Goal: Information Seeking & Learning: Learn about a topic

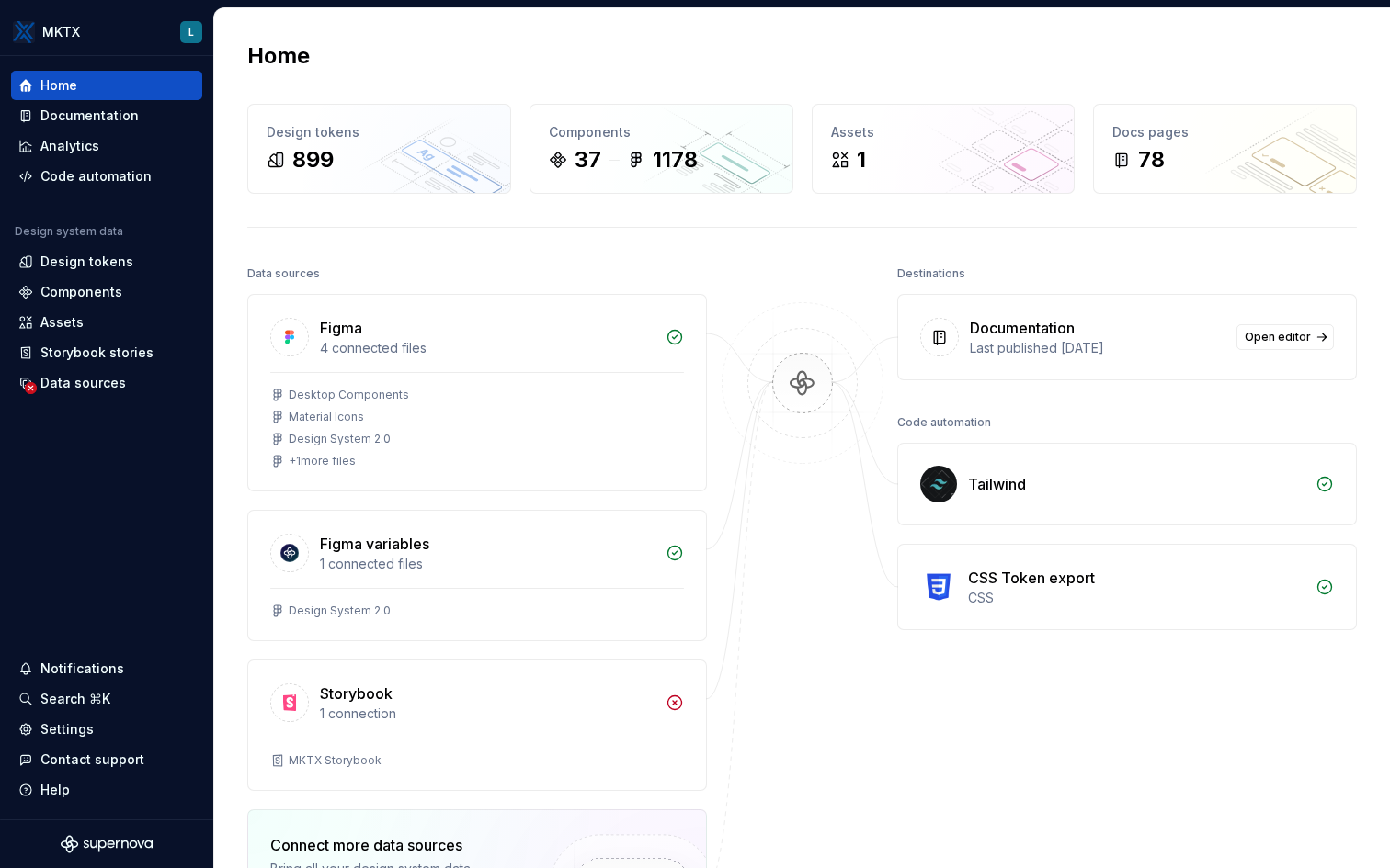
click at [727, 259] on div "Home Design tokens 899 Components 37 1178 Assets 1 Docs pages 78 Data sources F…" at bounding box center [802, 584] width 1176 height 1151
click at [96, 258] on div "Design tokens" at bounding box center [86, 262] width 93 height 19
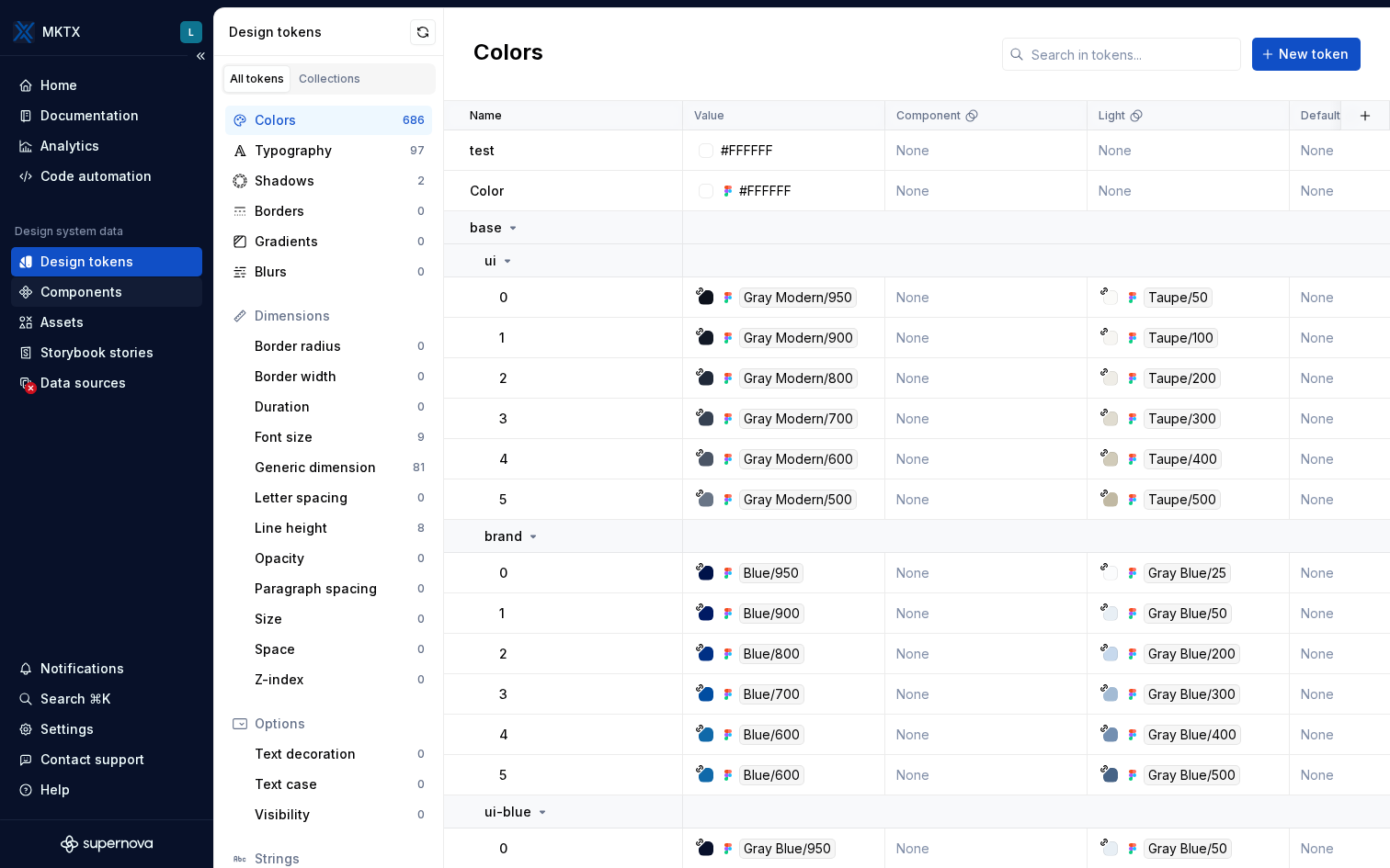
click at [70, 294] on div "Components" at bounding box center [80, 293] width 81 height 19
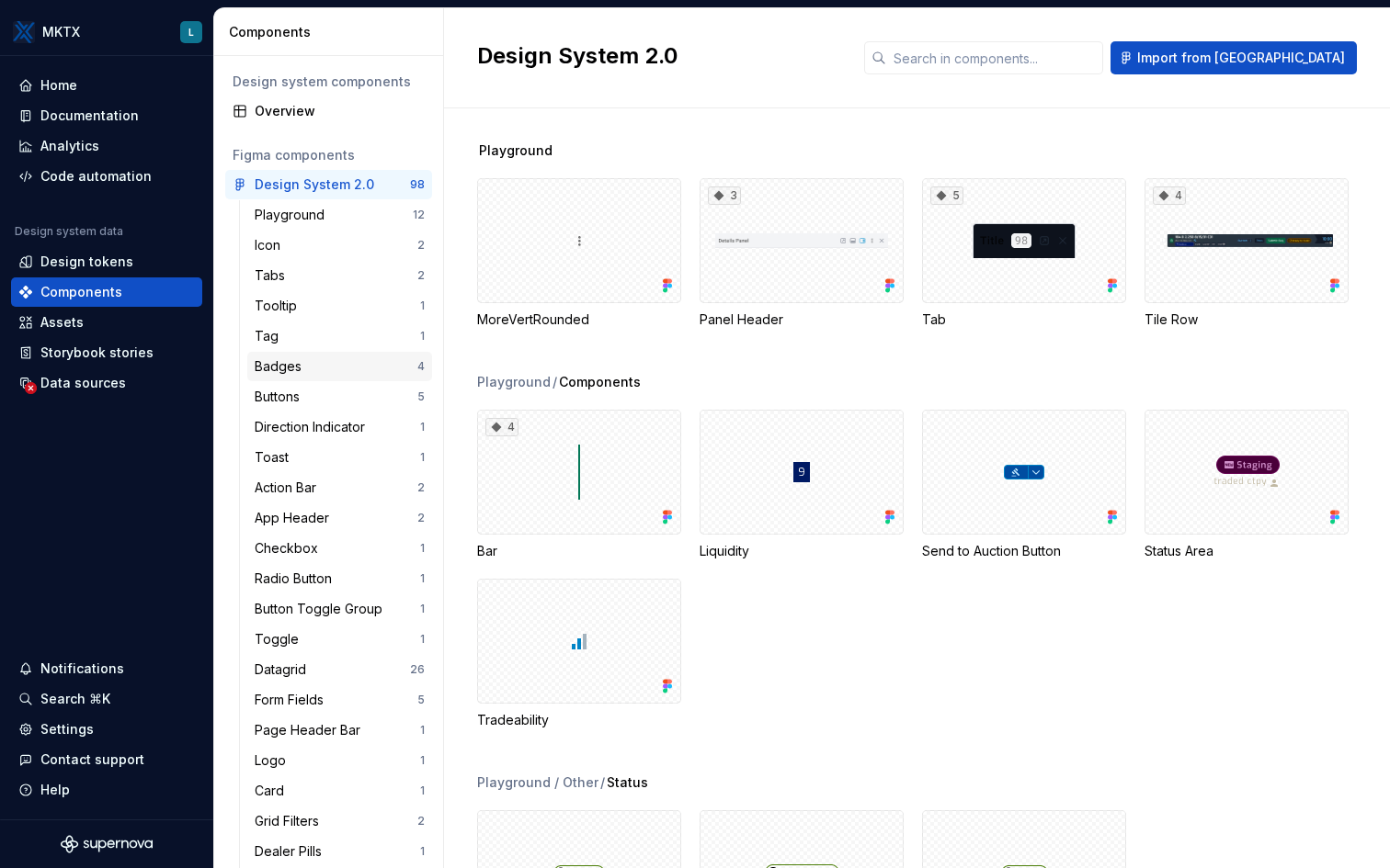
click at [317, 367] on div "Badges" at bounding box center [336, 367] width 163 height 19
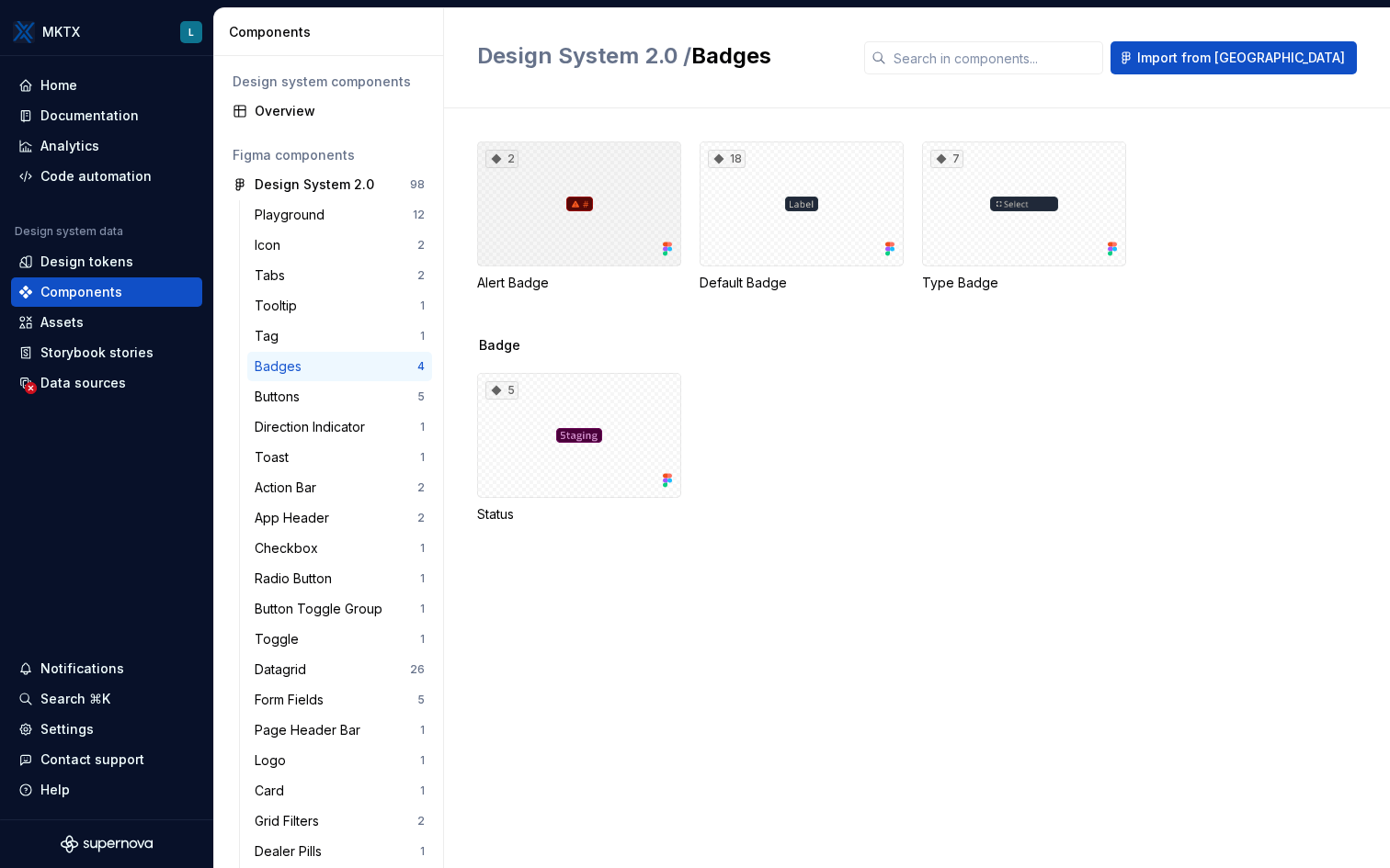
click at [574, 212] on div "2" at bounding box center [579, 204] width 204 height 125
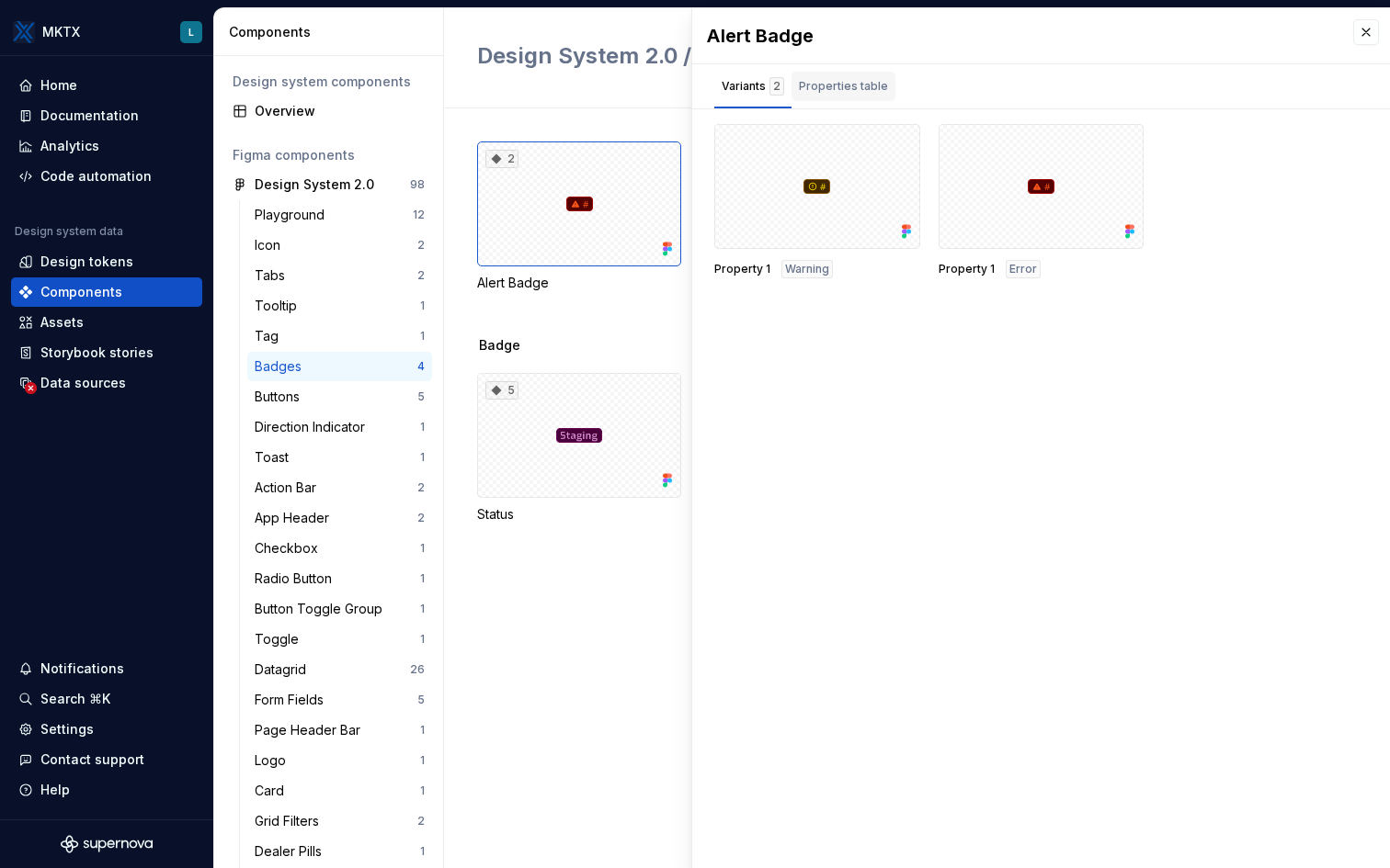
click at [854, 94] on div "Properties table" at bounding box center [843, 87] width 89 height 19
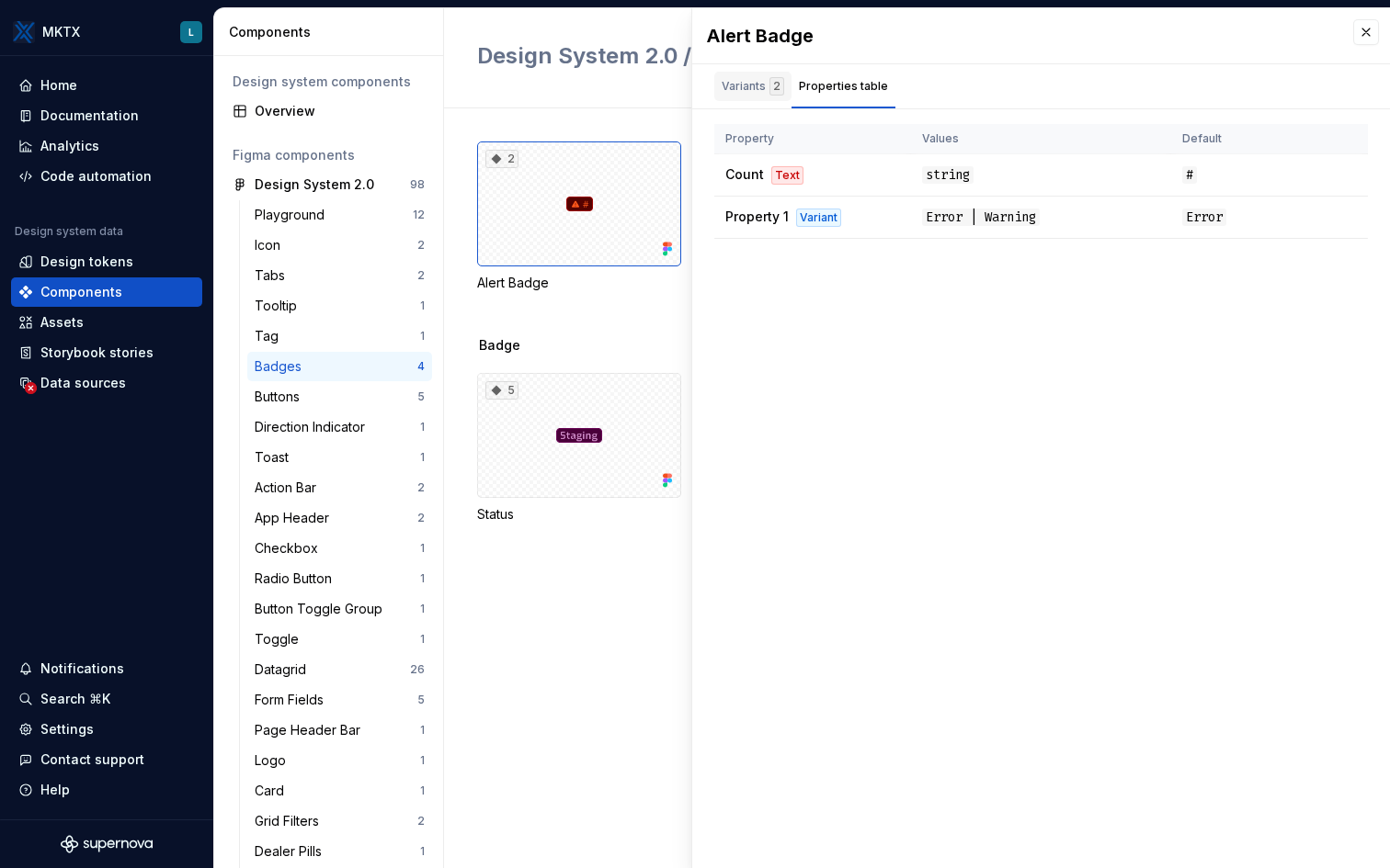
click at [741, 90] on div "Variants 2" at bounding box center [752, 87] width 63 height 19
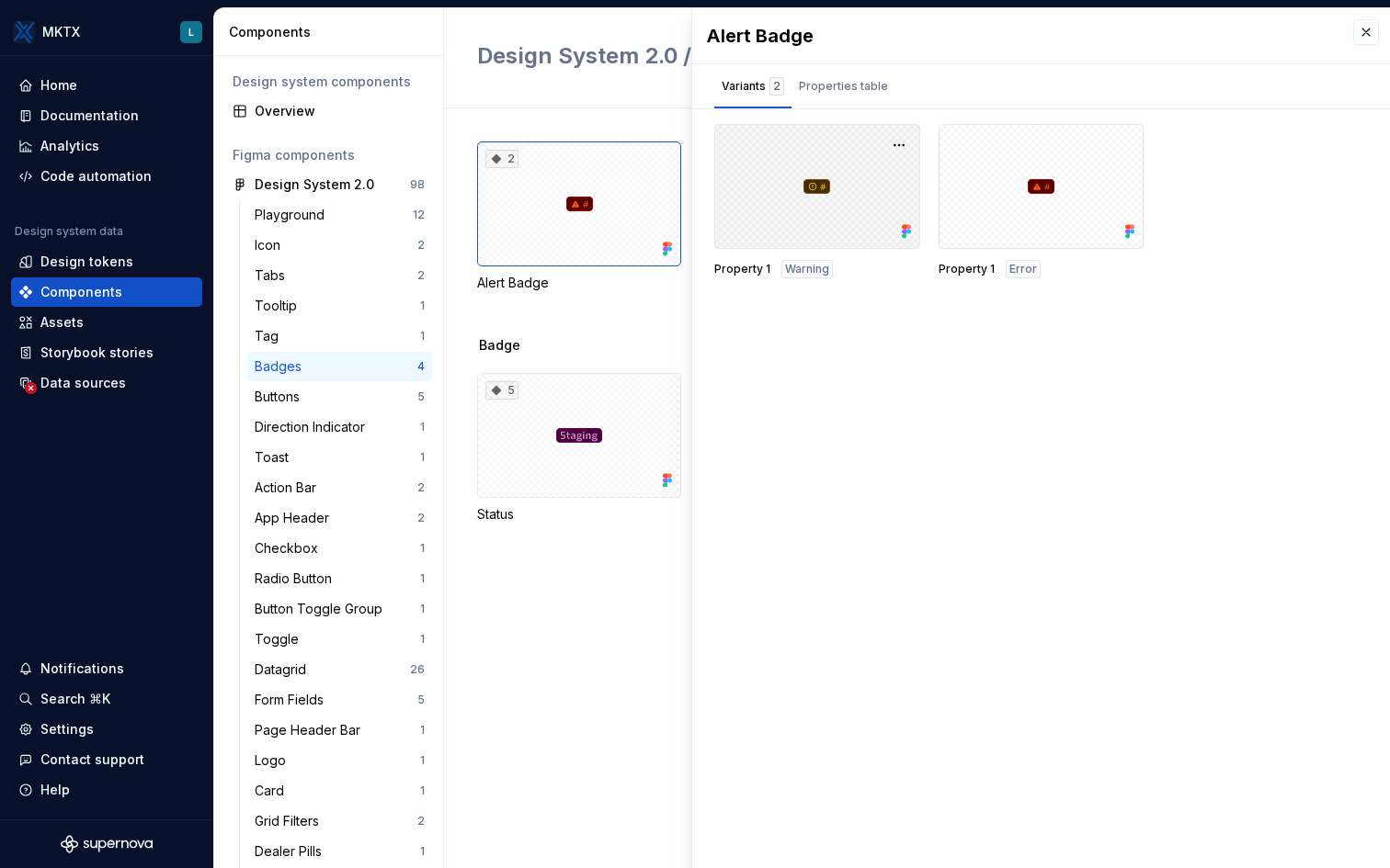
click at [783, 182] on div at bounding box center [817, 187] width 206 height 125
click at [783, 220] on div at bounding box center [817, 187] width 206 height 125
click at [899, 141] on button "button" at bounding box center [899, 145] width 26 height 26
click at [829, 183] on div "Open in [GEOGRAPHIC_DATA]" at bounding box center [840, 199] width 120 height 55
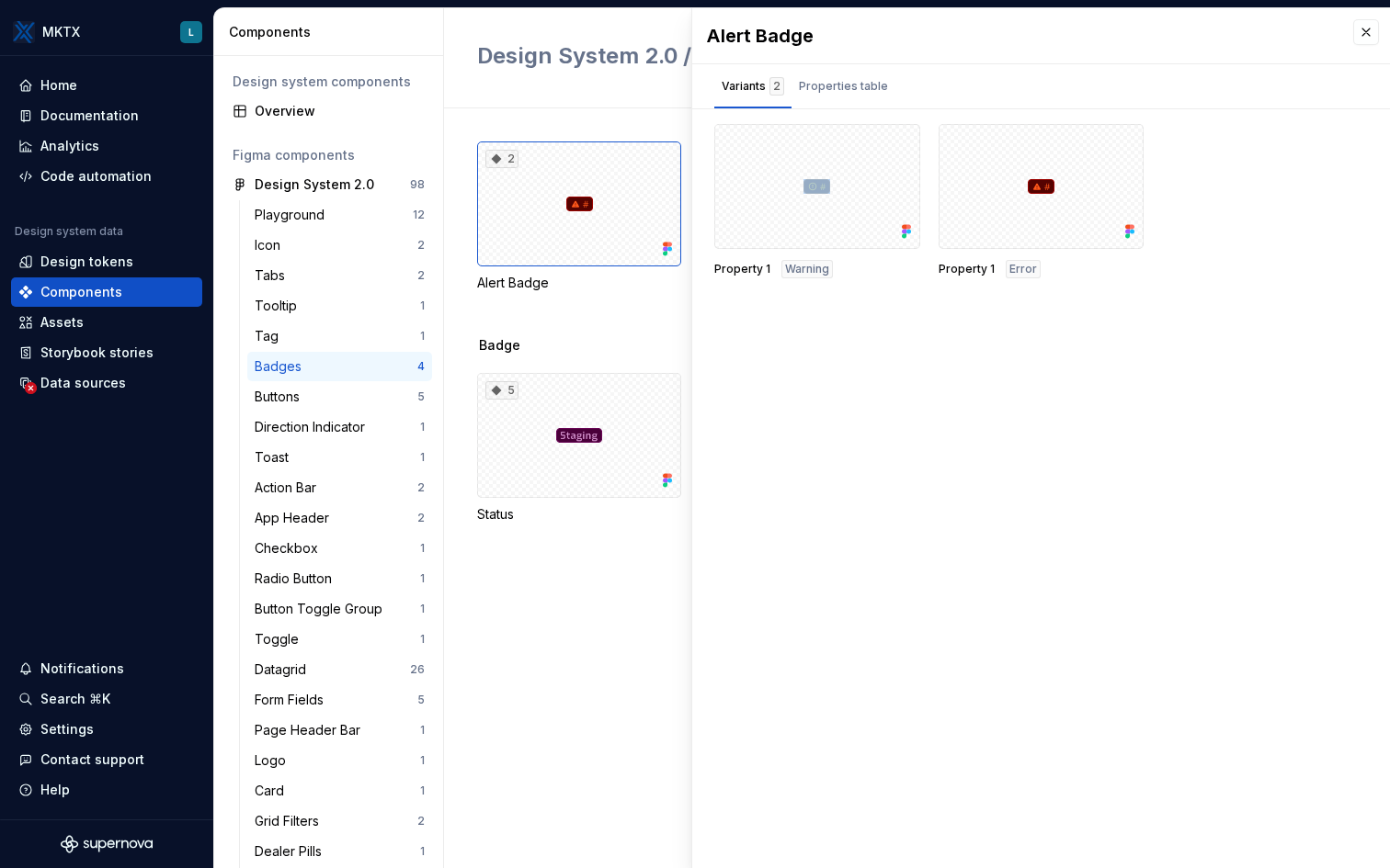
click at [594, 637] on div "2 Alert Badge 18 Default Badge 7 Type Badge Badge 5 Status" at bounding box center [934, 488] width 913 height 760
click at [1369, 26] on button "button" at bounding box center [1366, 33] width 26 height 26
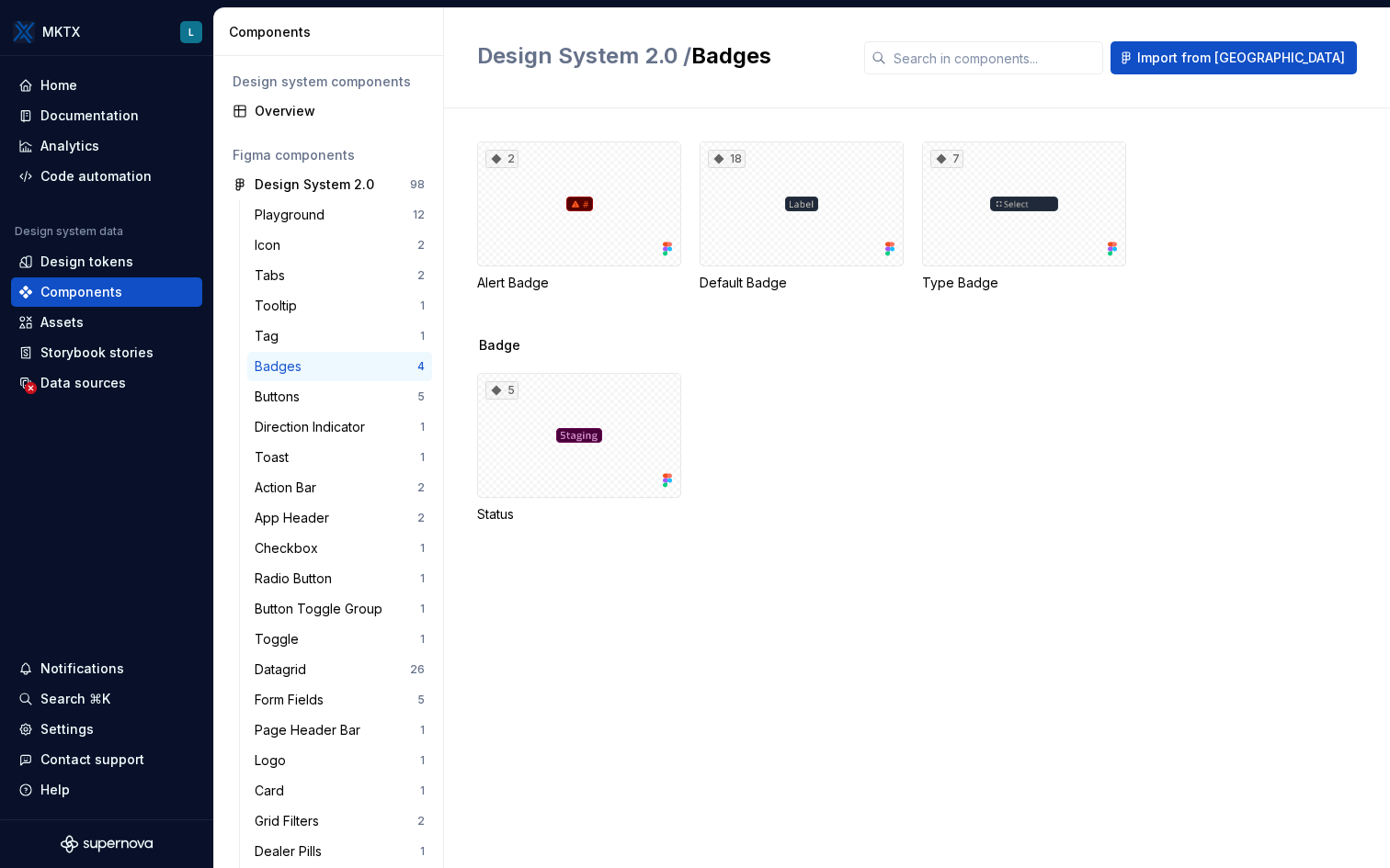
click at [989, 499] on div "5 Status" at bounding box center [934, 448] width 913 height 151
click at [62, 110] on div "Documentation" at bounding box center [89, 116] width 98 height 19
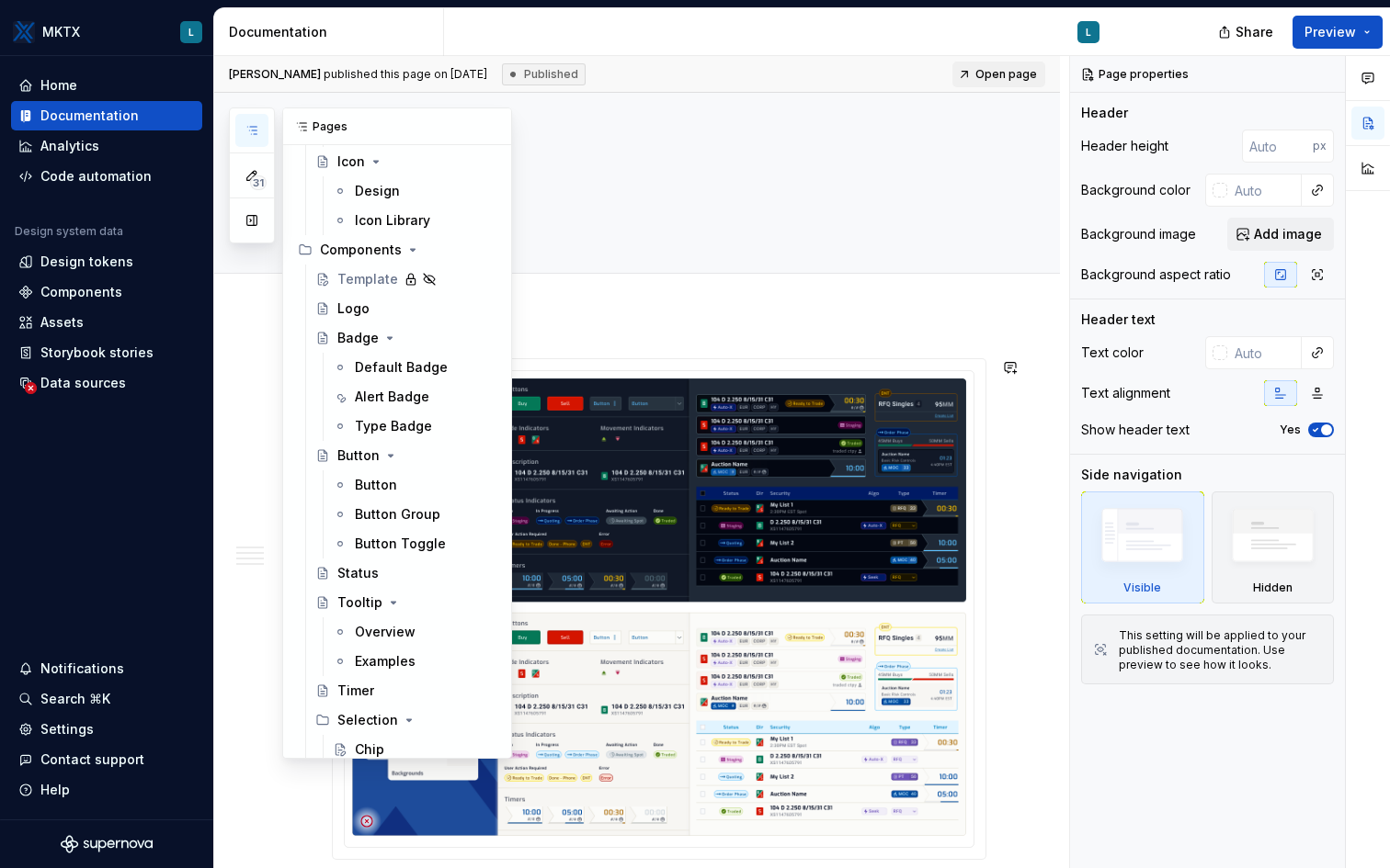
scroll to position [745, 0]
click at [372, 367] on div "Default Badge" at bounding box center [398, 367] width 86 height 19
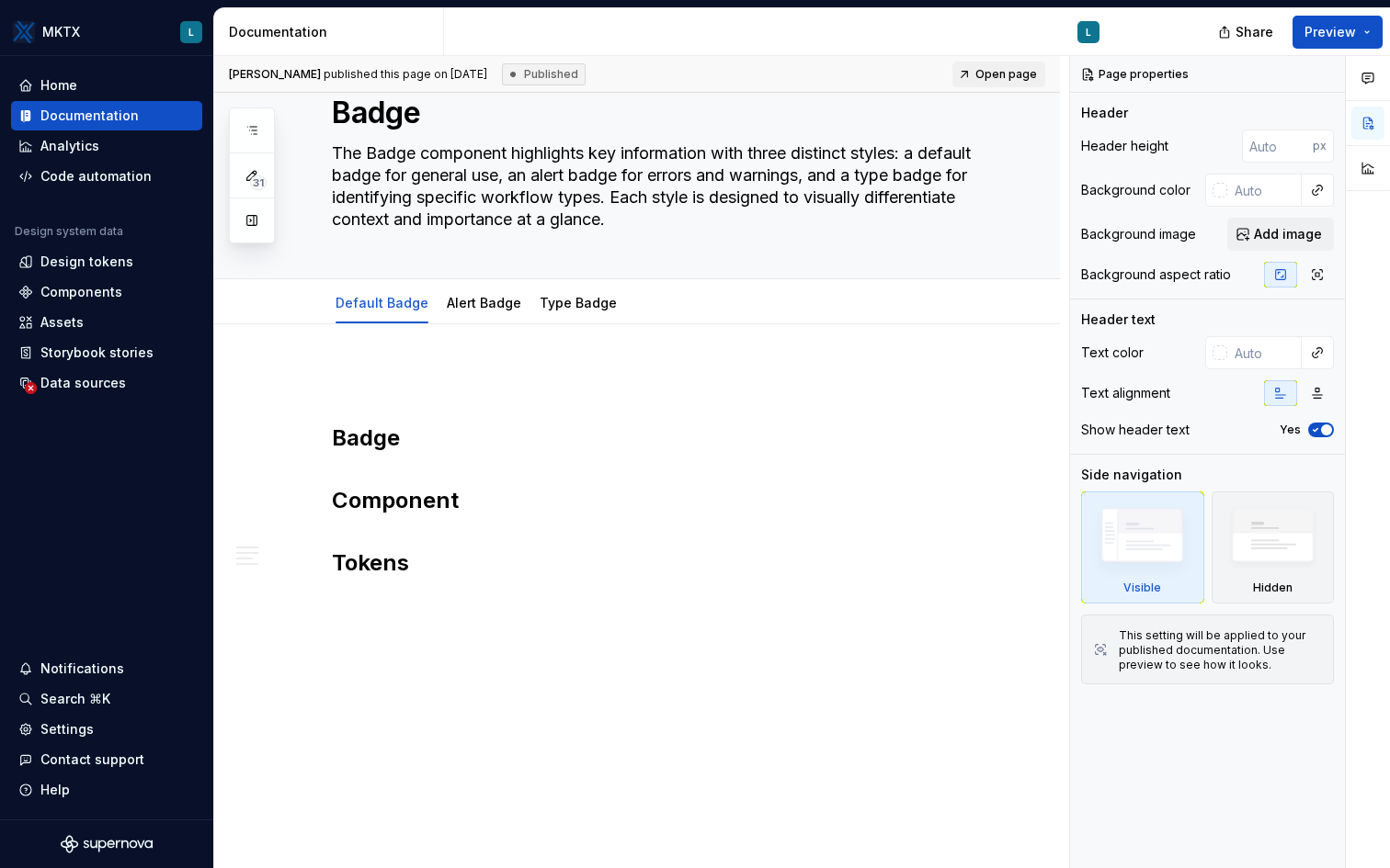
scroll to position [74, 0]
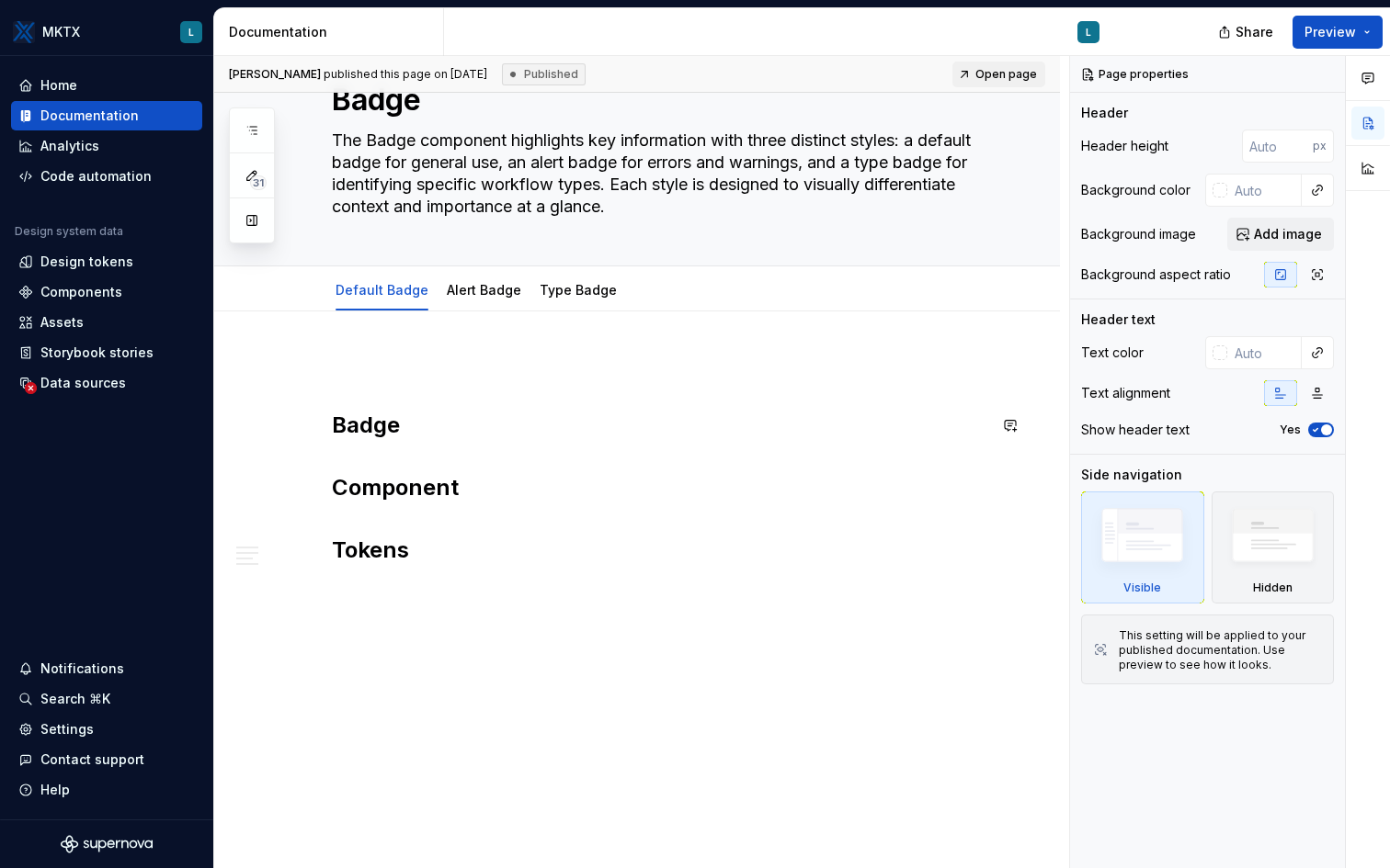
click at [365, 418] on h2 "Badge" at bounding box center [659, 425] width 655 height 29
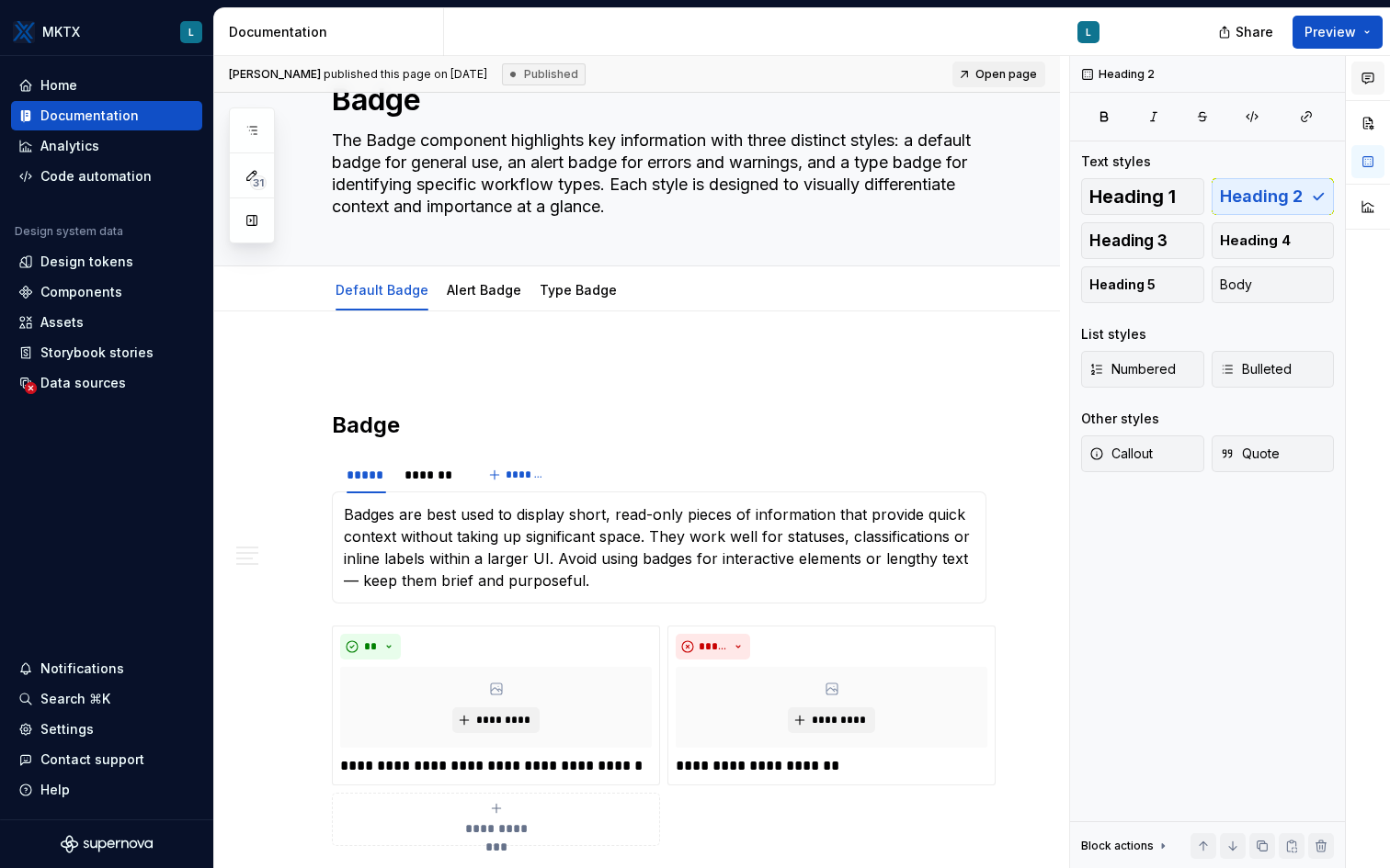
type textarea "*"
